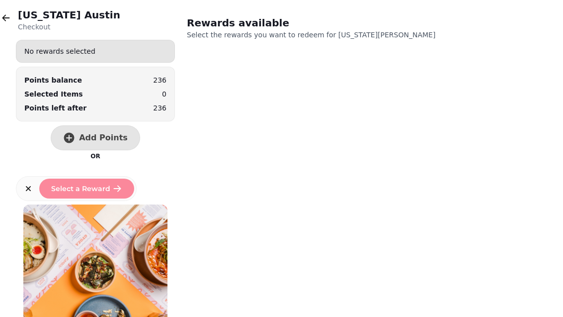
click at [14, 13] on button "button" at bounding box center [6, 18] width 20 height 20
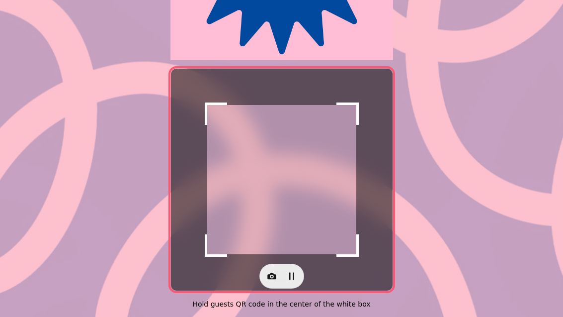
scroll to position [204, 0]
click at [269, 274] on icon "button" at bounding box center [272, 276] width 10 height 10
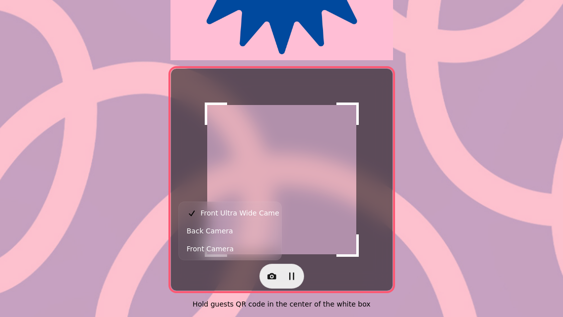
click at [238, 231] on button "Back Camera" at bounding box center [230, 231] width 98 height 18
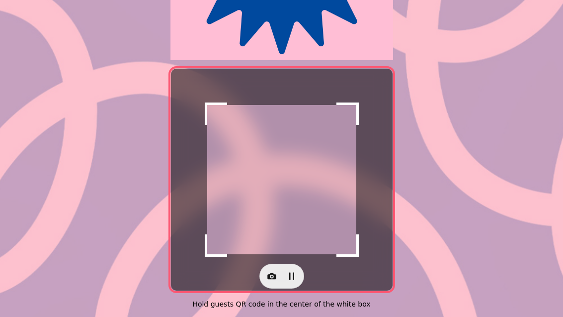
scroll to position [204, 0]
click at [276, 273] on icon "button" at bounding box center [272, 276] width 10 height 10
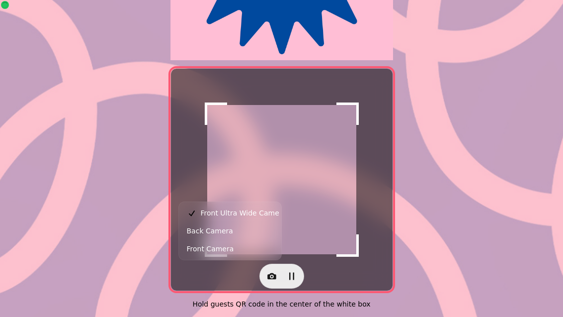
click at [232, 233] on button "Back Camera" at bounding box center [230, 231] width 98 height 18
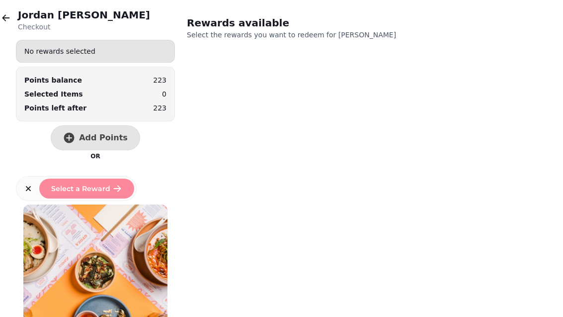
click at [103, 136] on span "Add Points" at bounding box center [103, 138] width 49 height 8
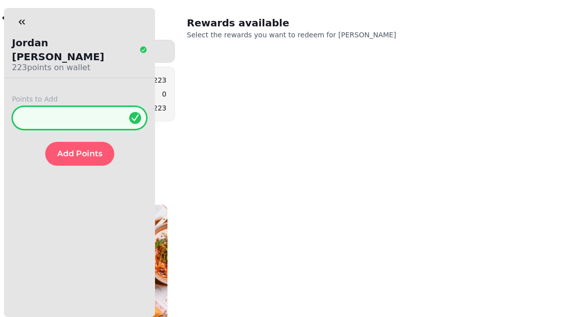
click at [85, 106] on input "*" at bounding box center [79, 118] width 135 height 24
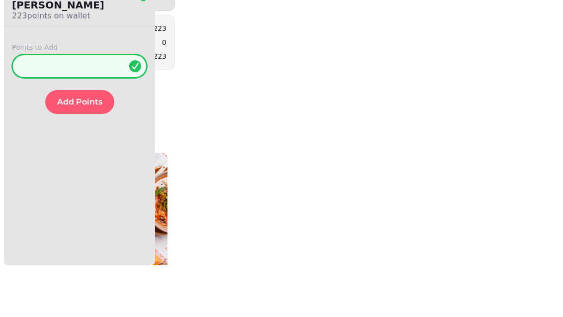
type input "**"
click at [81, 150] on span "Add Points" at bounding box center [79, 154] width 45 height 8
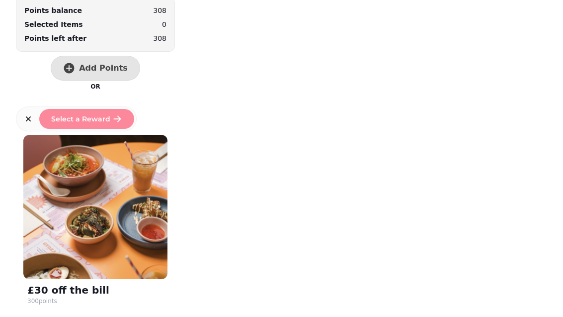
scroll to position [71, 0]
